Goal: Task Accomplishment & Management: Complete application form

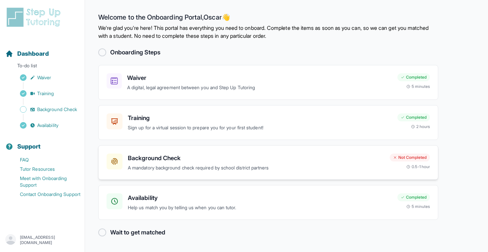
click at [227, 162] on h3 "Background Check" at bounding box center [256, 158] width 257 height 9
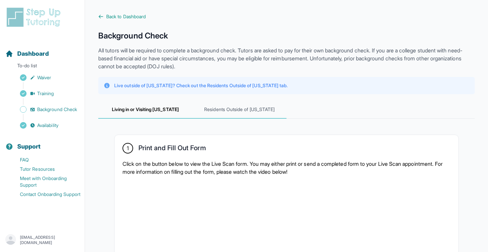
click at [216, 109] on span "Residents Outside of [US_STATE]" at bounding box center [240, 110] width 94 height 18
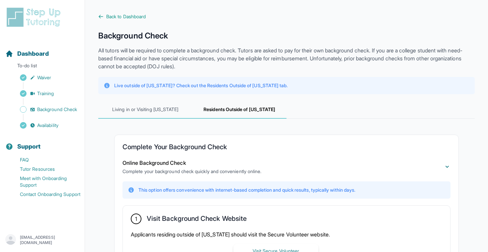
click at [145, 101] on span "Living in or Visiting [US_STATE]" at bounding box center [145, 110] width 94 height 18
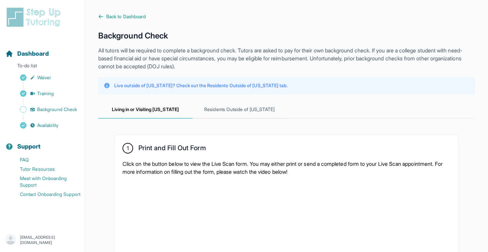
click at [165, 85] on p "Live outside of [US_STATE]? Check out the Residents Outside of [US_STATE] tab." at bounding box center [200, 85] width 173 height 7
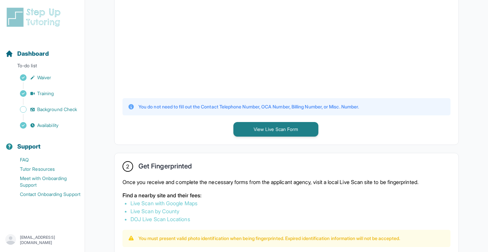
scroll to position [236, 0]
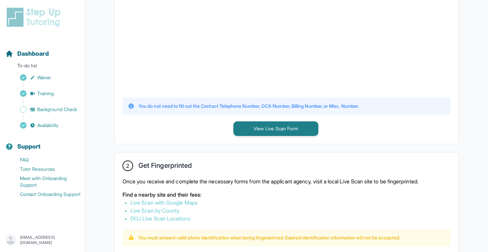
click at [257, 104] on p "You do not need to fill out the Contact Telephone Number, OCA Number, Billing N…" at bounding box center [249, 106] width 221 height 7
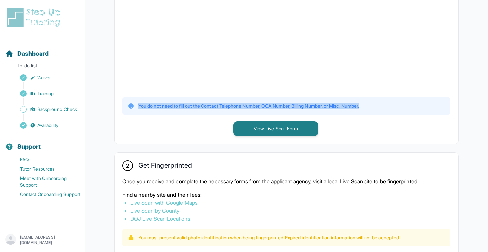
click at [257, 104] on p "You do not need to fill out the Contact Telephone Number, OCA Number, Billing N…" at bounding box center [249, 106] width 221 height 7
